Goal: Information Seeking & Learning: Check status

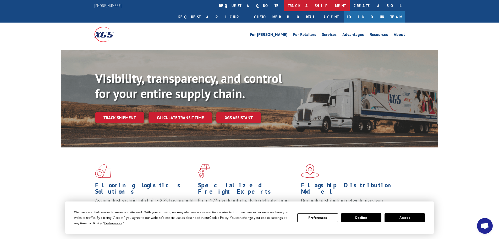
click at [284, 4] on link "track a shipment" at bounding box center [317, 5] width 66 height 11
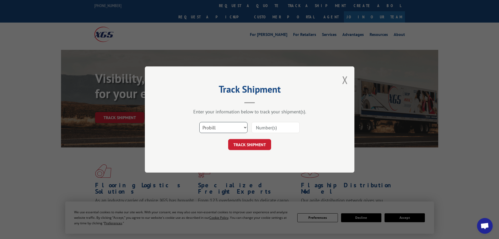
click at [220, 128] on select "Select category... Probill BOL PO" at bounding box center [223, 127] width 48 height 11
select select "po"
click at [199, 122] on select "Select category... Probill BOL PO" at bounding box center [223, 127] width 48 height 11
click at [273, 130] on input at bounding box center [276, 127] width 48 height 11
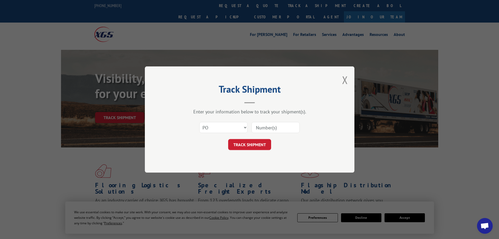
paste input "12537094"
type input "12537094"
click at [254, 146] on button "TRACK SHIPMENT" at bounding box center [249, 144] width 43 height 11
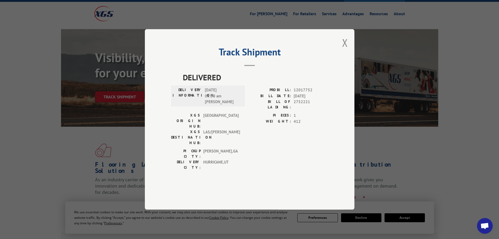
scroll to position [131, 0]
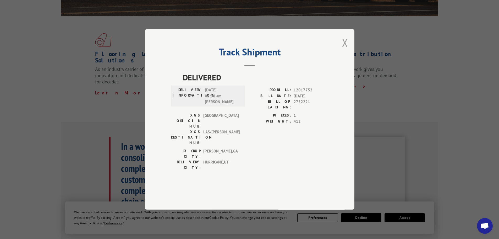
click at [344, 50] on button "Close modal" at bounding box center [345, 43] width 6 height 14
